Goal: Task Accomplishment & Management: Manage account settings

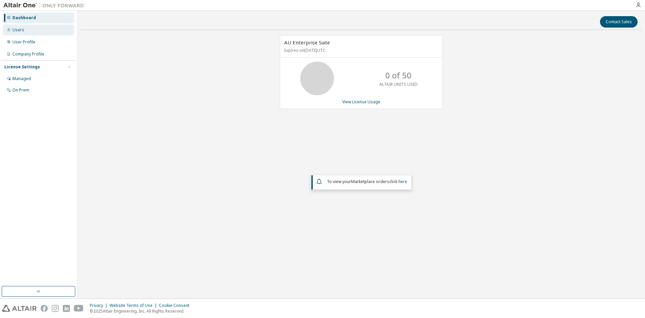
click at [27, 31] on div "Users" at bounding box center [39, 30] width 72 height 11
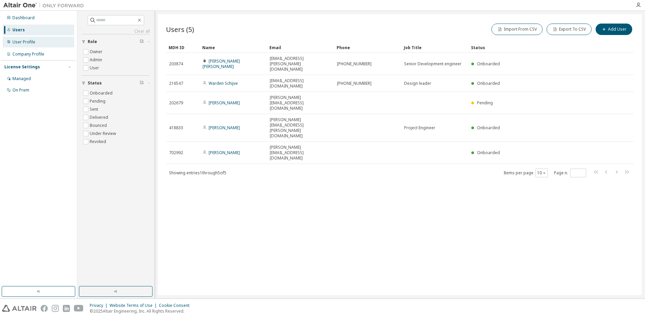
click at [30, 38] on div "User Profile" at bounding box center [39, 42] width 72 height 11
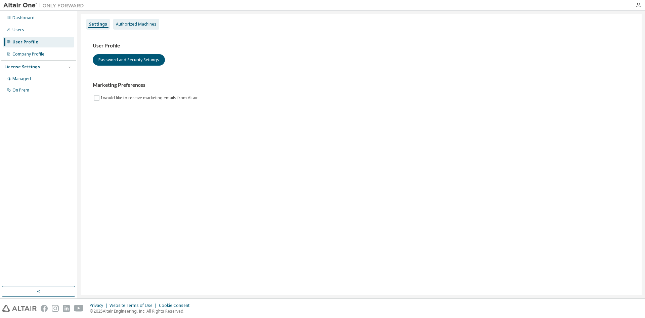
click at [135, 24] on div "Authorized Machines" at bounding box center [136, 24] width 41 height 5
